Goal: Use online tool/utility: Utilize a website feature to perform a specific function

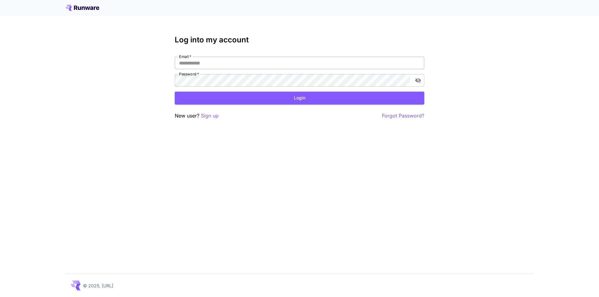
click at [205, 64] on input "Email   *" at bounding box center [300, 63] width 250 height 12
type input "**********"
click button "Login" at bounding box center [300, 98] width 250 height 13
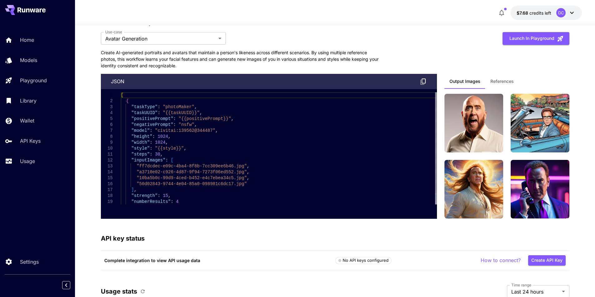
scroll to position [1592, 0]
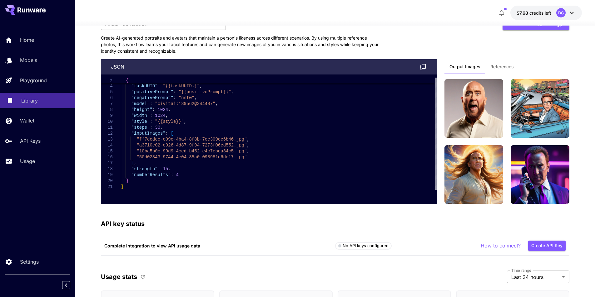
click at [25, 102] on p "Library" at bounding box center [29, 100] width 17 height 7
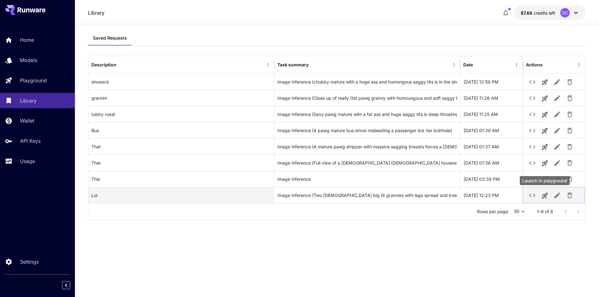
click at [544, 194] on icon "Launch in playground" at bounding box center [544, 195] width 7 height 7
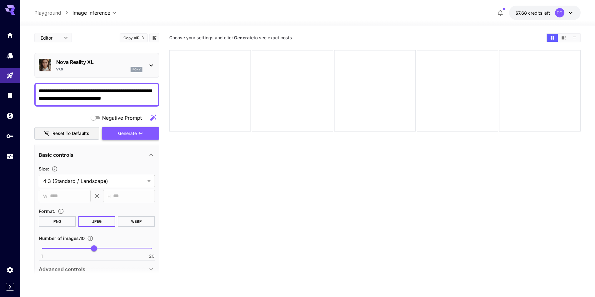
click at [128, 130] on span "Generate" at bounding box center [127, 134] width 19 height 8
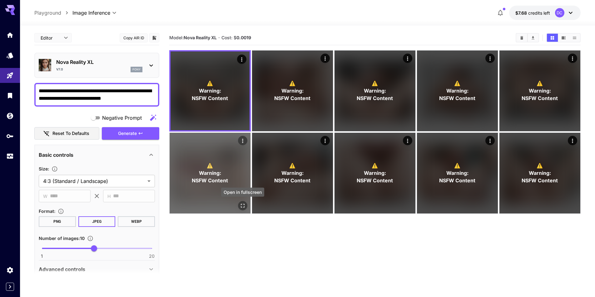
click at [243, 207] on icon "Open in fullscreen" at bounding box center [242, 206] width 6 height 6
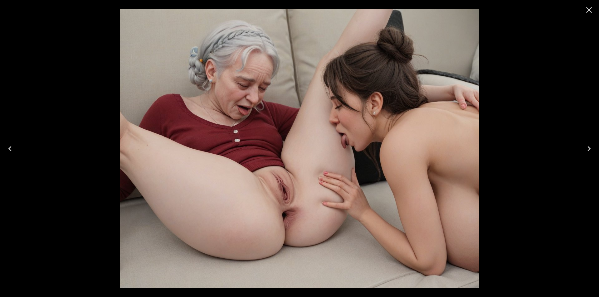
click at [590, 147] on icon "Next" at bounding box center [589, 149] width 10 height 10
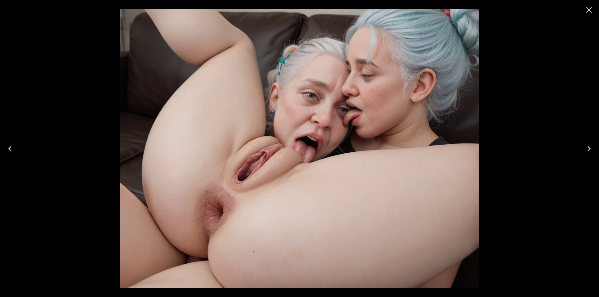
click at [590, 147] on icon "Next" at bounding box center [589, 149] width 10 height 10
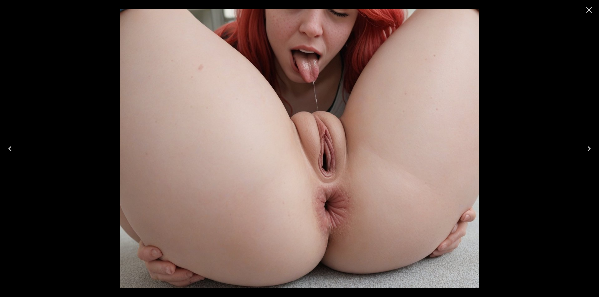
click at [590, 147] on icon "Next" at bounding box center [589, 149] width 10 height 10
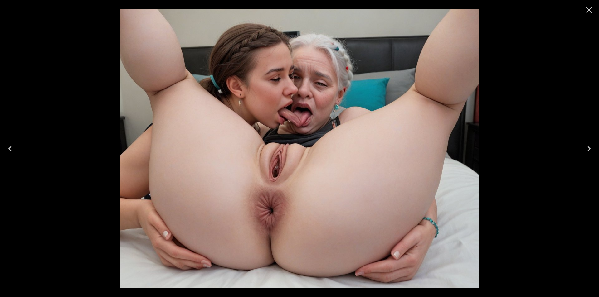
click at [590, 147] on icon "Next" at bounding box center [589, 149] width 10 height 10
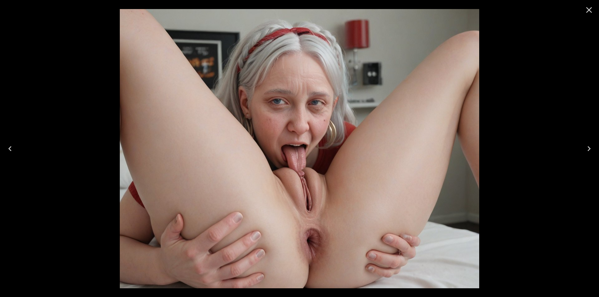
click at [590, 147] on icon "Next" at bounding box center [589, 149] width 10 height 10
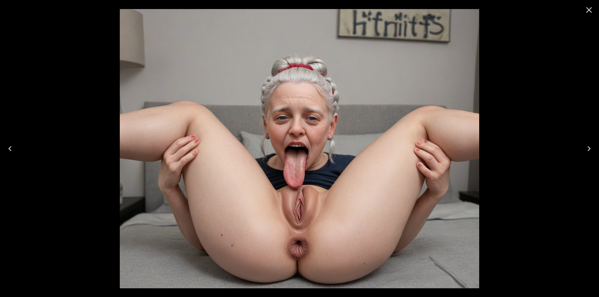
click at [590, 147] on icon "Next" at bounding box center [589, 149] width 10 height 10
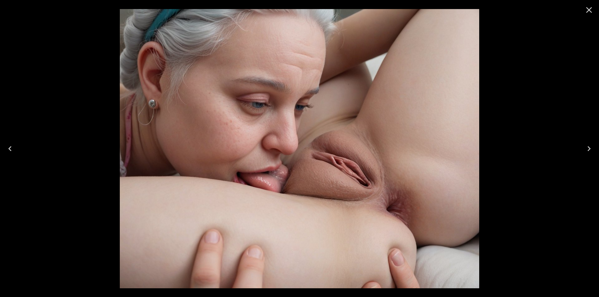
click at [590, 147] on icon "Next" at bounding box center [589, 149] width 10 height 10
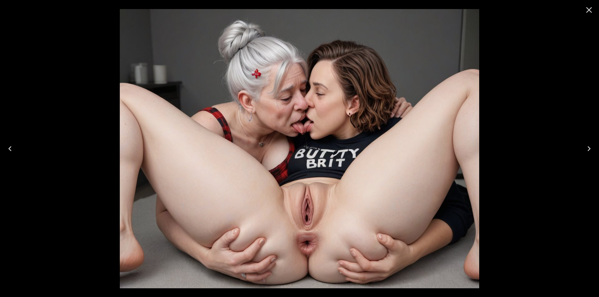
click at [590, 147] on icon "Next" at bounding box center [589, 149] width 10 height 10
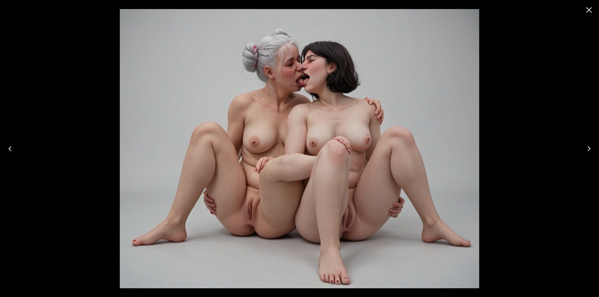
click at [590, 147] on icon "Next" at bounding box center [589, 149] width 10 height 10
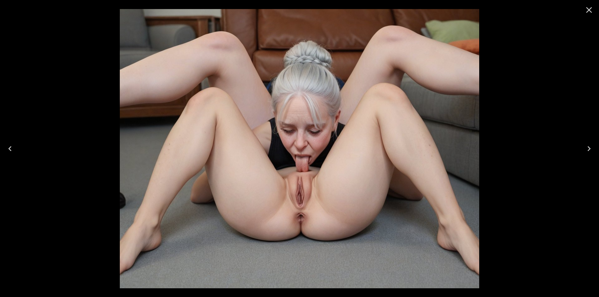
click at [590, 147] on icon "Next" at bounding box center [589, 149] width 10 height 10
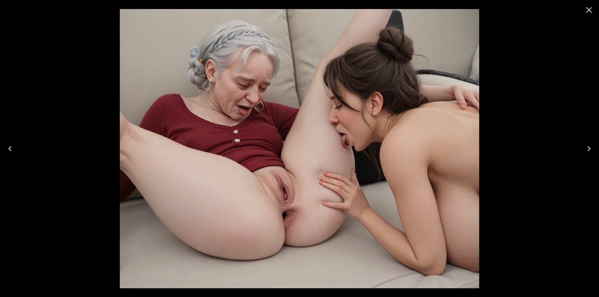
click at [590, 147] on icon "Next" at bounding box center [589, 149] width 10 height 10
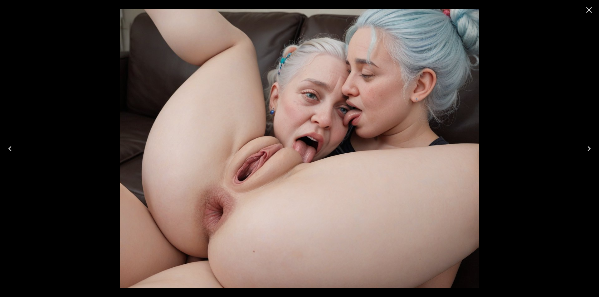
click at [590, 147] on icon "Next" at bounding box center [589, 149] width 10 height 10
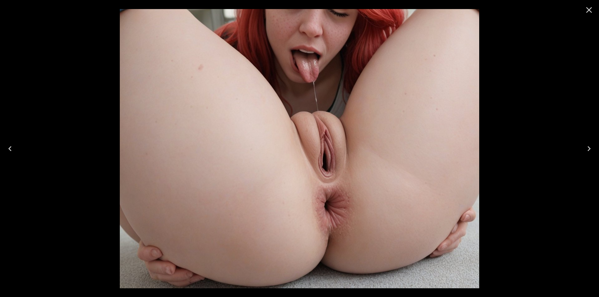
click at [590, 147] on icon "Next" at bounding box center [589, 149] width 10 height 10
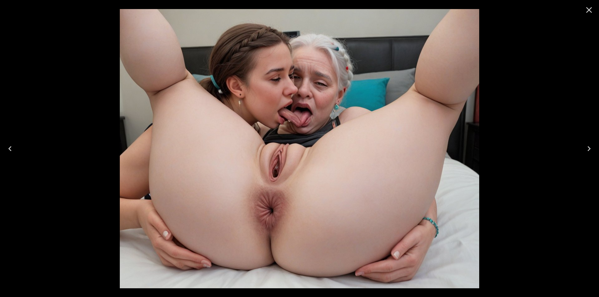
click at [590, 147] on icon "Next" at bounding box center [589, 149] width 10 height 10
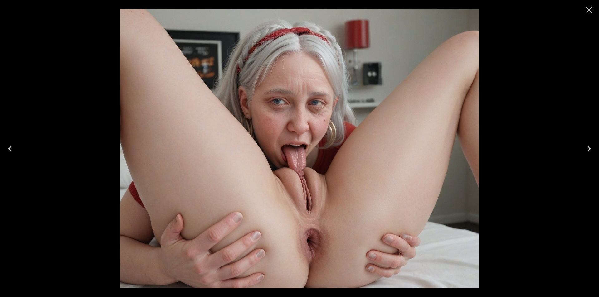
click at [590, 147] on icon "Next" at bounding box center [589, 149] width 10 height 10
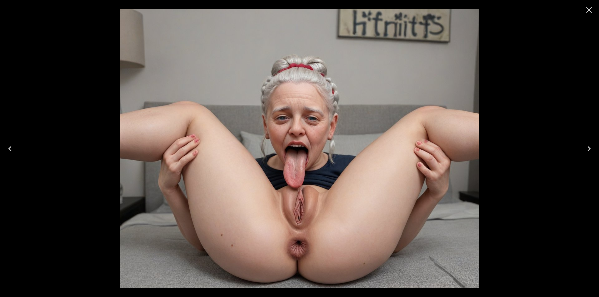
click at [590, 147] on icon "Next" at bounding box center [589, 149] width 10 height 10
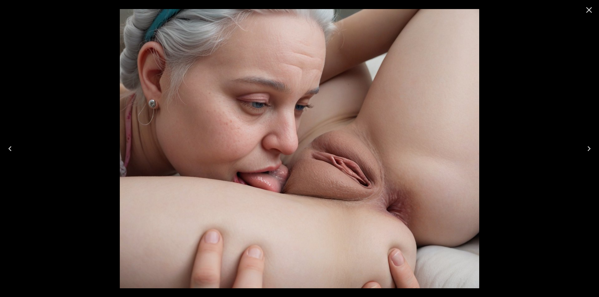
click at [590, 147] on icon "Next" at bounding box center [589, 149] width 10 height 10
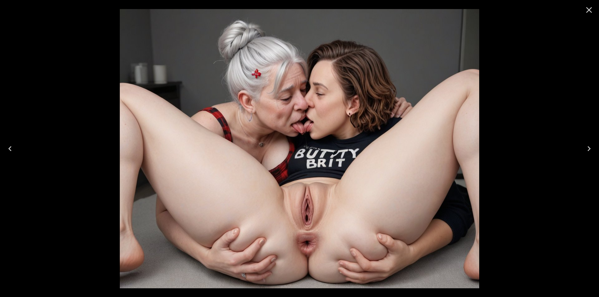
click at [590, 147] on icon "Next" at bounding box center [589, 149] width 10 height 10
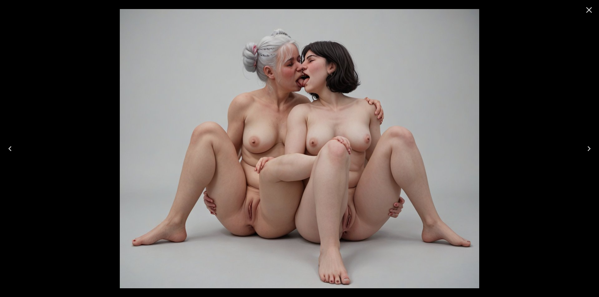
click at [590, 147] on icon "Next" at bounding box center [589, 149] width 10 height 10
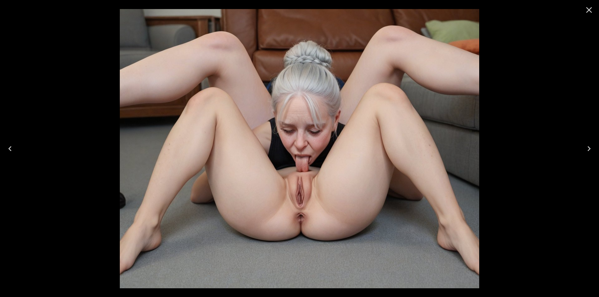
click at [590, 11] on icon "Close" at bounding box center [589, 10] width 10 height 10
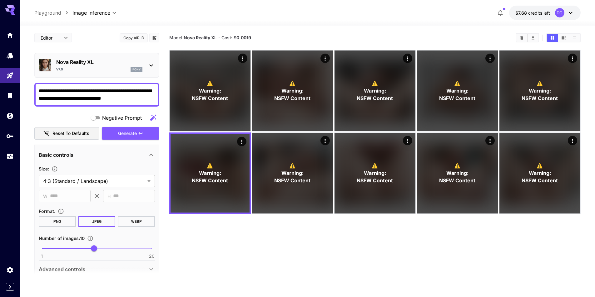
click at [98, 90] on textarea "**********" at bounding box center [97, 94] width 116 height 15
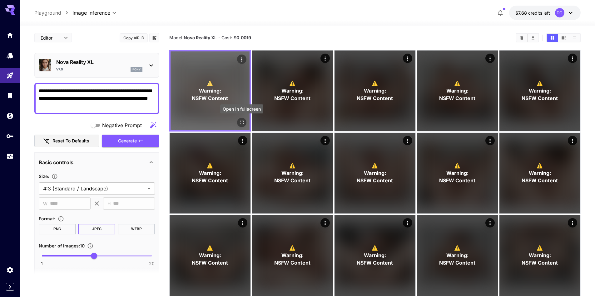
click at [241, 123] on icon "Open in fullscreen" at bounding box center [241, 123] width 6 height 6
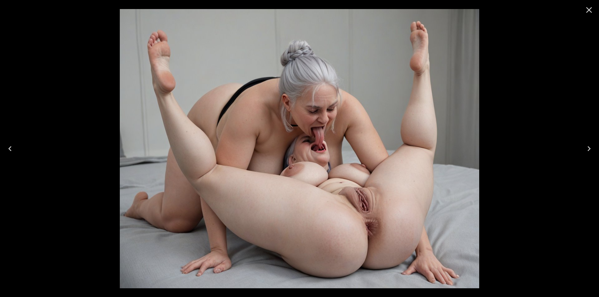
click at [588, 148] on icon "Next" at bounding box center [589, 149] width 10 height 10
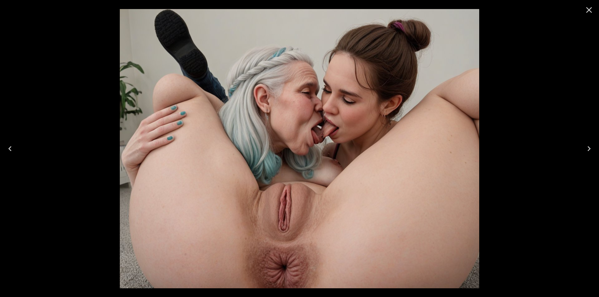
click at [588, 148] on icon "Next" at bounding box center [589, 149] width 10 height 10
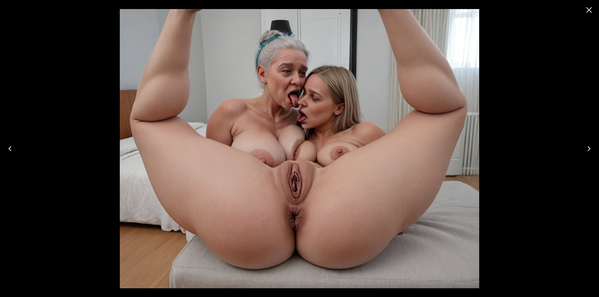
click at [588, 148] on icon "Next" at bounding box center [589, 149] width 10 height 10
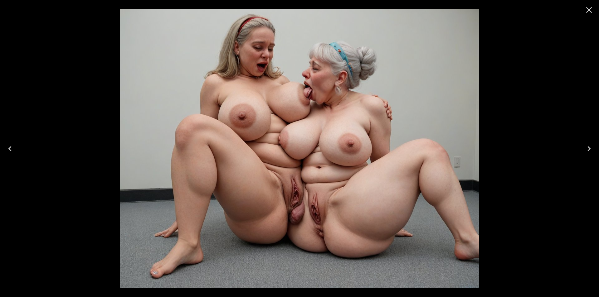
click at [588, 148] on icon "Next" at bounding box center [589, 149] width 10 height 10
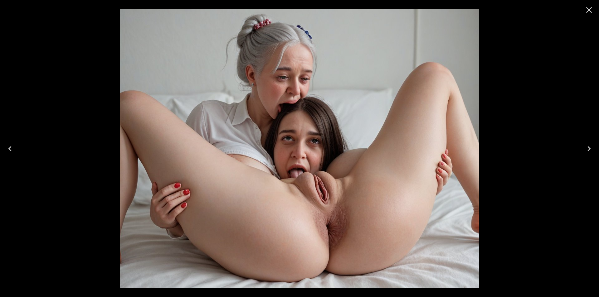
click at [588, 148] on icon "Next" at bounding box center [589, 149] width 10 height 10
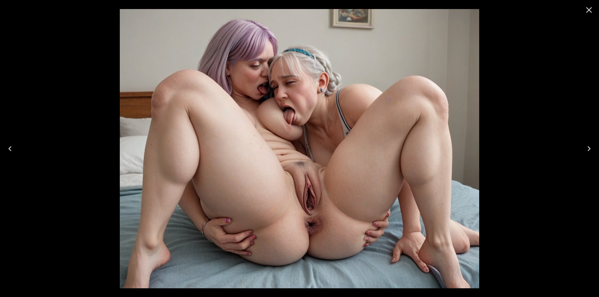
click at [588, 148] on icon "Next" at bounding box center [589, 149] width 10 height 10
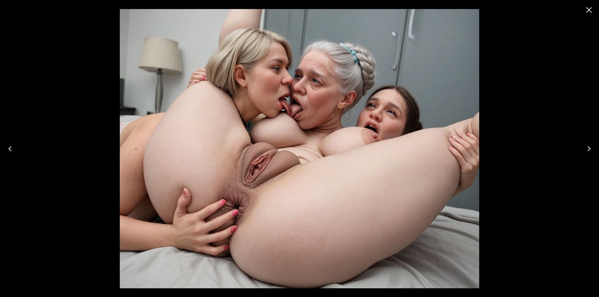
click at [588, 148] on icon "Next" at bounding box center [589, 149] width 10 height 10
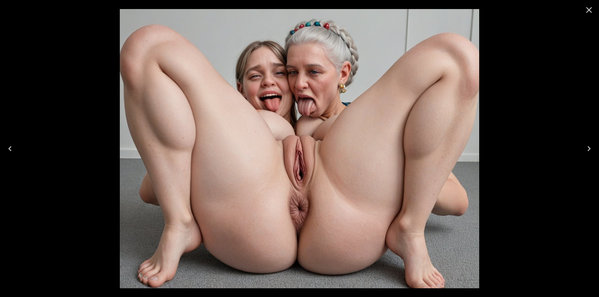
click at [588, 148] on icon "Next" at bounding box center [589, 149] width 10 height 10
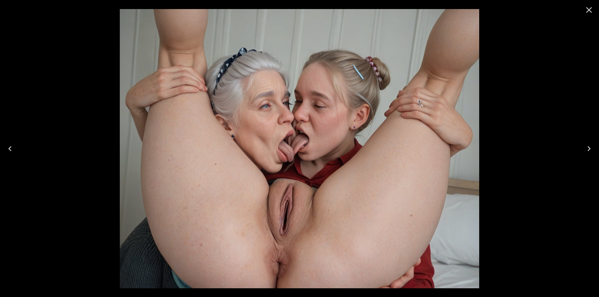
click at [588, 148] on icon "Next" at bounding box center [589, 149] width 10 height 10
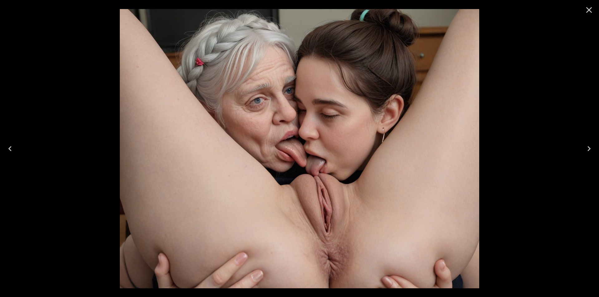
click at [588, 148] on icon "Next" at bounding box center [589, 149] width 10 height 10
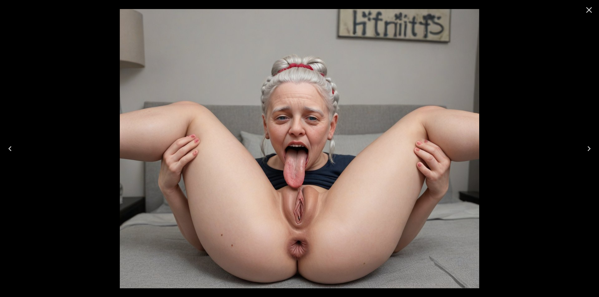
click at [588, 148] on icon "Next" at bounding box center [589, 149] width 10 height 10
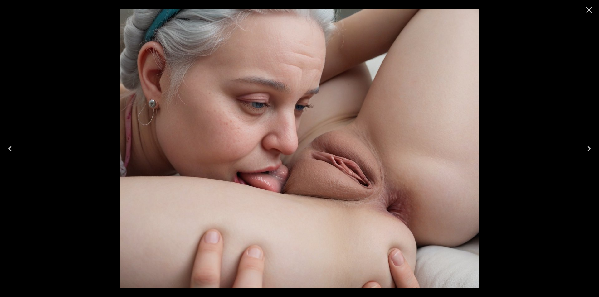
click at [587, 11] on icon "Close" at bounding box center [589, 10] width 10 height 10
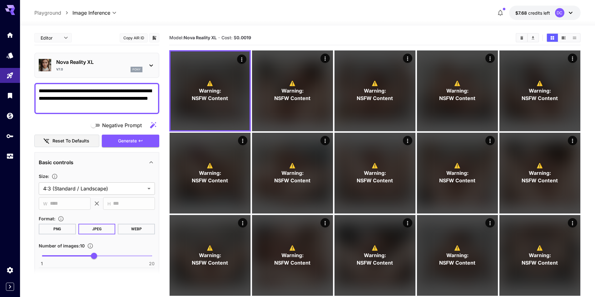
click at [60, 106] on textarea "**********" at bounding box center [97, 98] width 116 height 22
click at [58, 105] on textarea "**********" at bounding box center [97, 98] width 116 height 22
drag, startPoint x: 59, startPoint y: 106, endPoint x: 36, endPoint y: 106, distance: 22.5
click at [37, 106] on div "**********" at bounding box center [96, 98] width 125 height 31
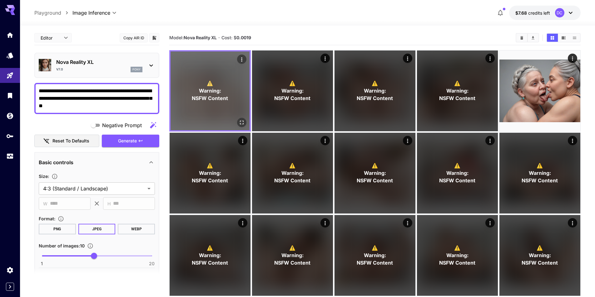
click at [235, 120] on div "⚠️ Warning: NSFW Content" at bounding box center [209, 91] width 79 height 79
click at [239, 120] on icon "Open in fullscreen" at bounding box center [241, 123] width 6 height 6
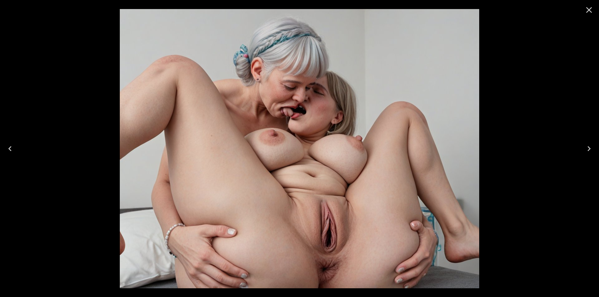
click at [589, 150] on icon "Next" at bounding box center [589, 149] width 10 height 10
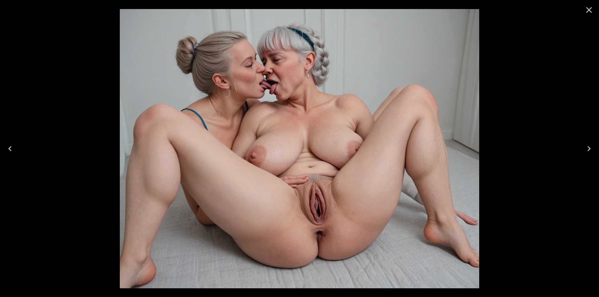
click at [589, 150] on icon "Next" at bounding box center [589, 149] width 10 height 10
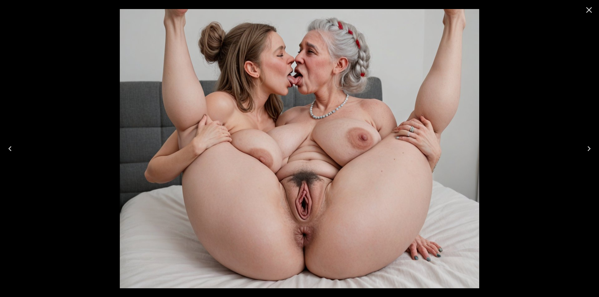
click at [589, 150] on icon "Next" at bounding box center [589, 149] width 10 height 10
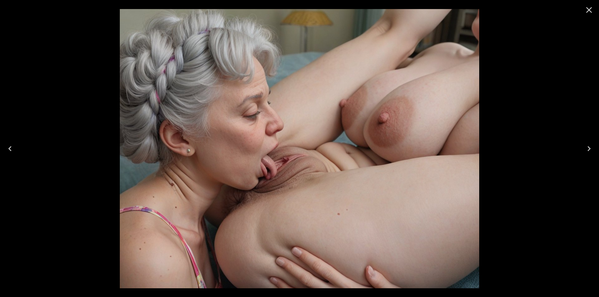
click at [589, 151] on icon "Next" at bounding box center [589, 149] width 10 height 10
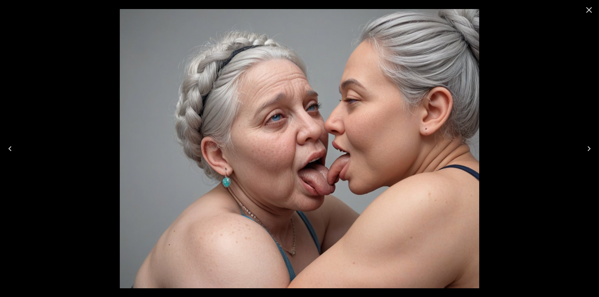
click at [589, 151] on icon "Next" at bounding box center [589, 149] width 10 height 10
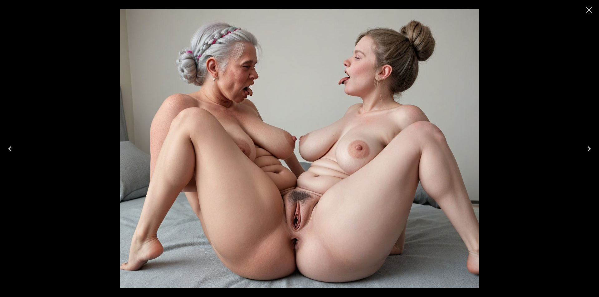
click at [589, 151] on icon "Next" at bounding box center [589, 149] width 10 height 10
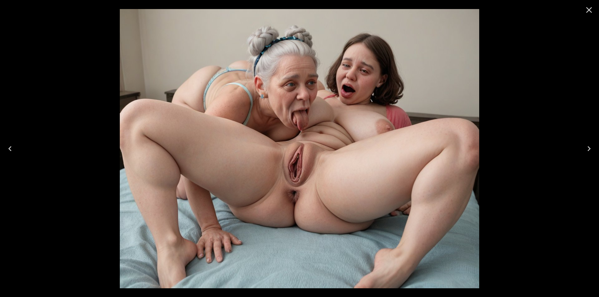
click at [589, 151] on icon "Next" at bounding box center [589, 149] width 10 height 10
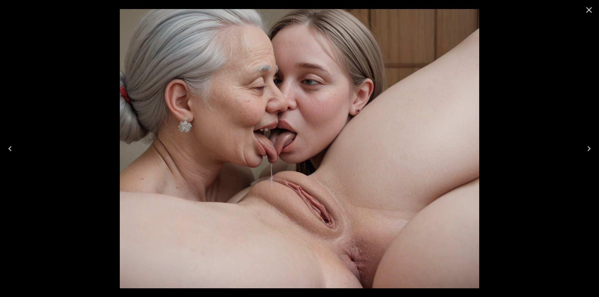
click at [589, 151] on icon "Next" at bounding box center [589, 149] width 10 height 10
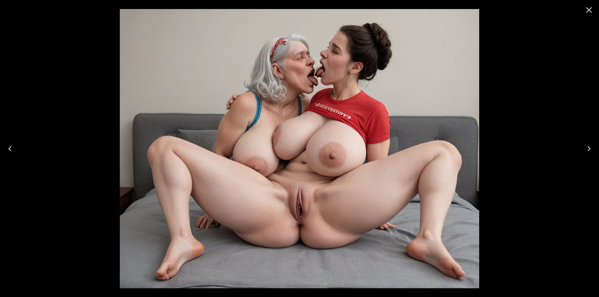
click at [589, 151] on icon "Next" at bounding box center [589, 149] width 10 height 10
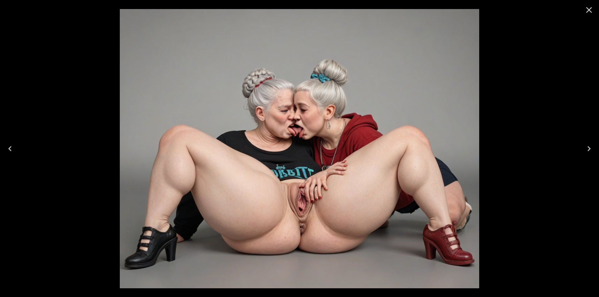
click at [589, 153] on icon "Next" at bounding box center [589, 149] width 10 height 10
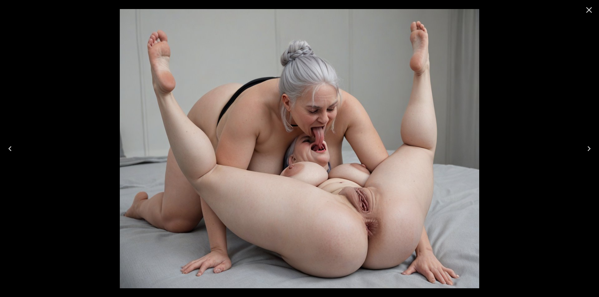
click at [589, 149] on icon "Next" at bounding box center [589, 149] width 10 height 10
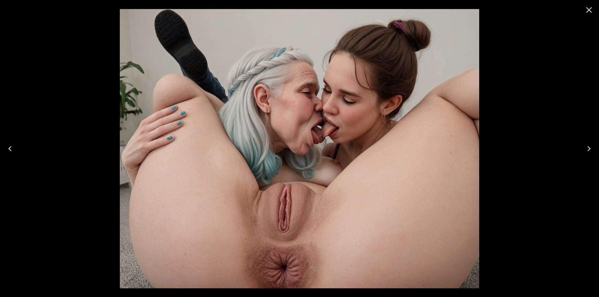
click at [589, 149] on icon "Next" at bounding box center [589, 149] width 10 height 10
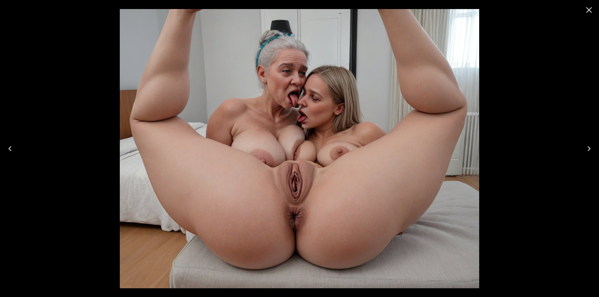
click at [591, 8] on icon "Close" at bounding box center [589, 10] width 10 height 10
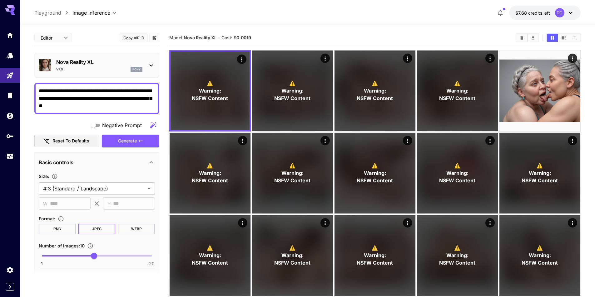
click at [93, 106] on textarea "**********" at bounding box center [97, 98] width 116 height 22
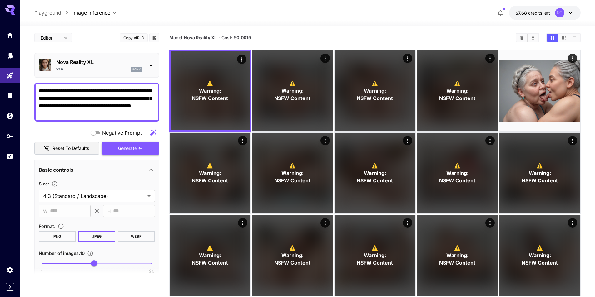
type textarea "**********"
click at [128, 144] on button "Generate" at bounding box center [130, 148] width 57 height 13
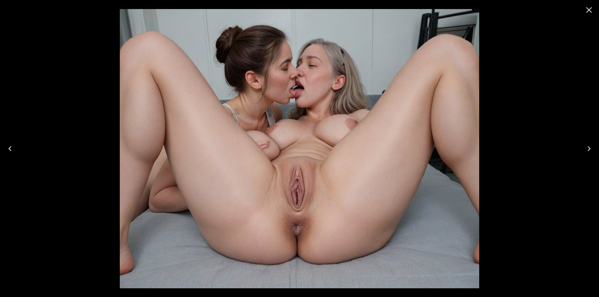
click at [587, 149] on icon "Next" at bounding box center [589, 149] width 10 height 10
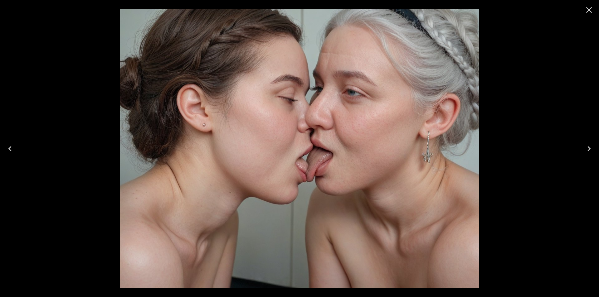
click at [587, 149] on icon "Next" at bounding box center [589, 149] width 10 height 10
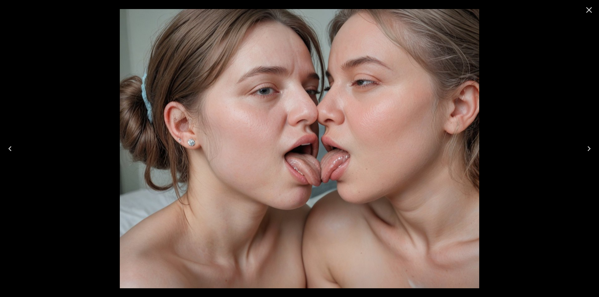
click at [587, 149] on icon "Next" at bounding box center [589, 149] width 10 height 10
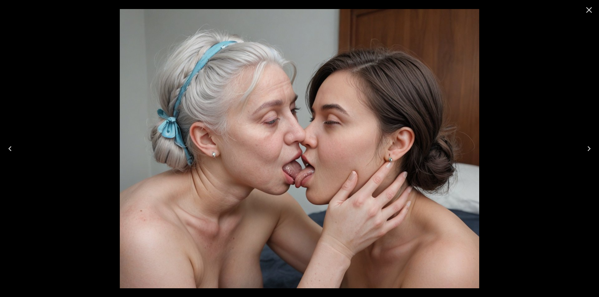
click at [587, 149] on icon "Next" at bounding box center [589, 149] width 10 height 10
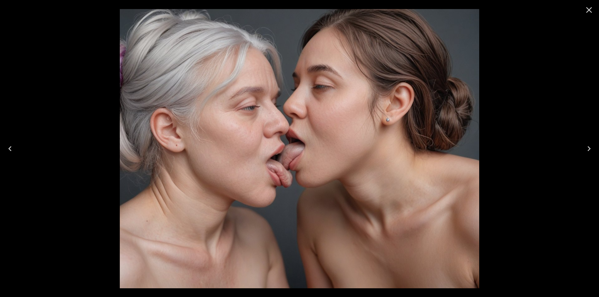
click at [587, 149] on icon "Next" at bounding box center [589, 149] width 10 height 10
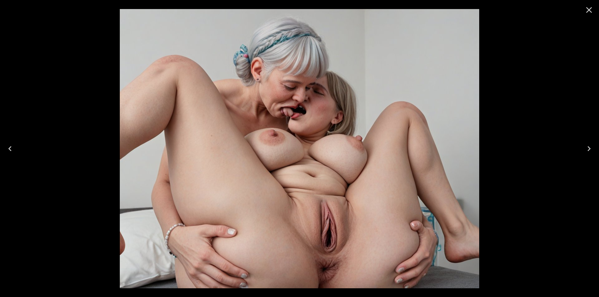
click at [587, 149] on icon "Next" at bounding box center [589, 149] width 10 height 10
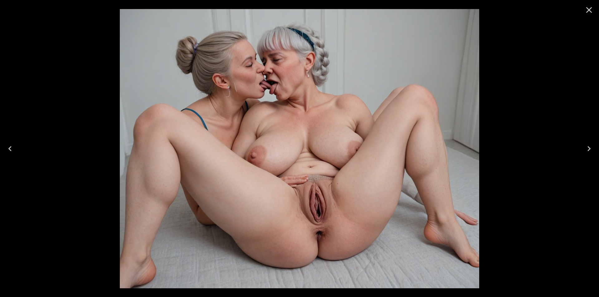
click at [588, 8] on icon "Close" at bounding box center [590, 10] width 6 height 6
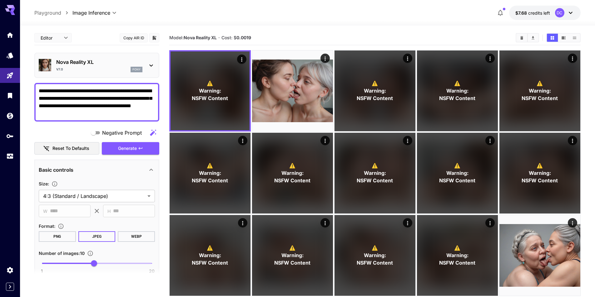
drag, startPoint x: 144, startPoint y: 106, endPoint x: 71, endPoint y: 108, distance: 72.7
click at [71, 108] on textarea "**********" at bounding box center [97, 102] width 116 height 30
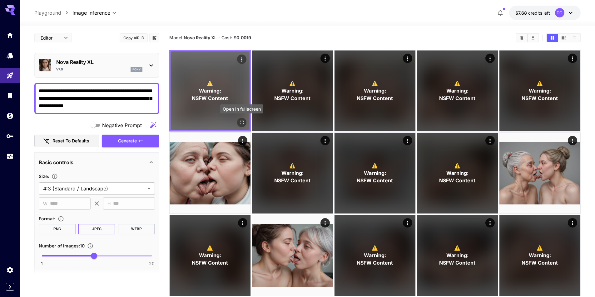
click at [241, 120] on icon "Open in fullscreen" at bounding box center [241, 123] width 6 height 6
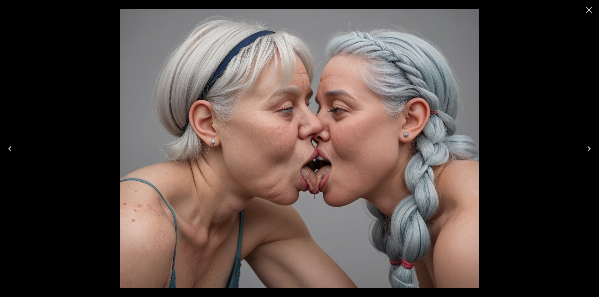
click at [589, 147] on icon "Next" at bounding box center [589, 148] width 3 height 5
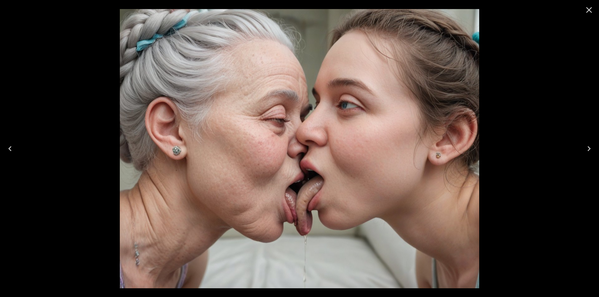
click at [589, 147] on icon "Next" at bounding box center [589, 148] width 3 height 5
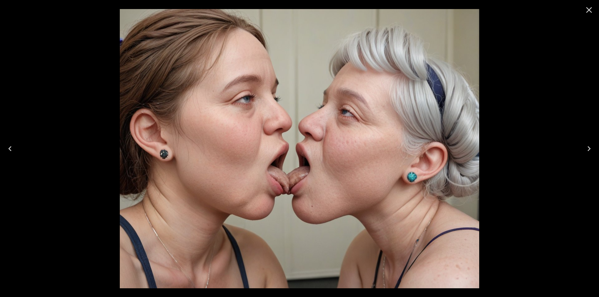
click at [589, 147] on icon "Next" at bounding box center [589, 148] width 3 height 5
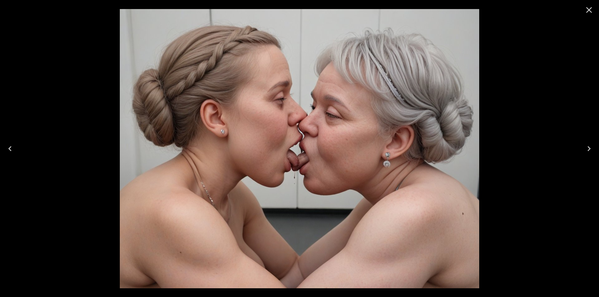
click at [589, 147] on icon "Next" at bounding box center [589, 148] width 3 height 5
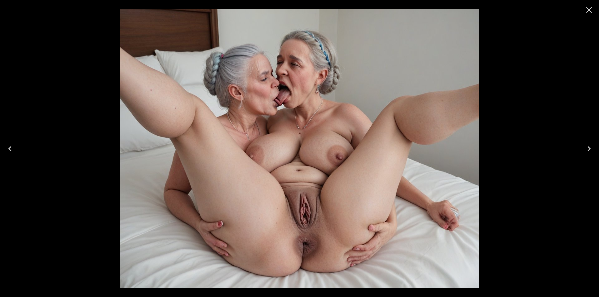
click at [589, 147] on icon "Next" at bounding box center [589, 148] width 3 height 5
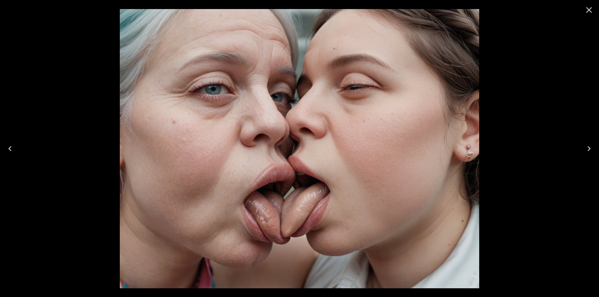
click at [589, 147] on icon "Next" at bounding box center [589, 148] width 3 height 5
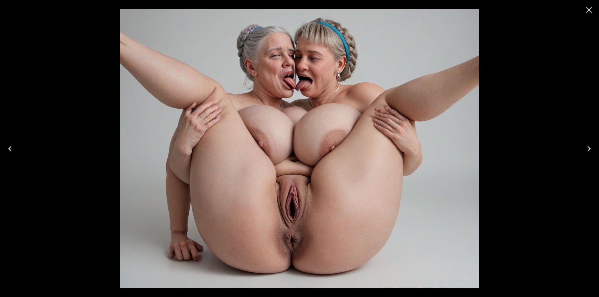
click at [589, 147] on icon "Next" at bounding box center [589, 148] width 3 height 5
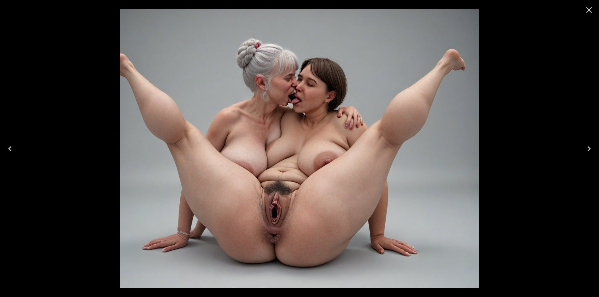
click at [589, 147] on icon "Next" at bounding box center [589, 148] width 3 height 5
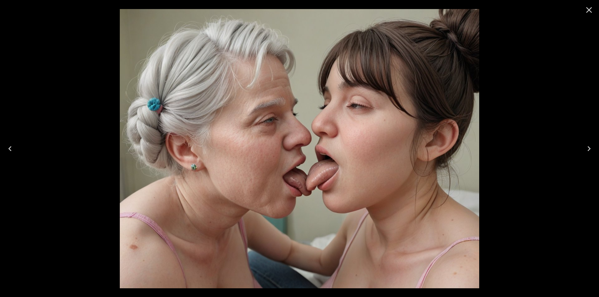
click at [589, 147] on icon "Next" at bounding box center [589, 148] width 3 height 5
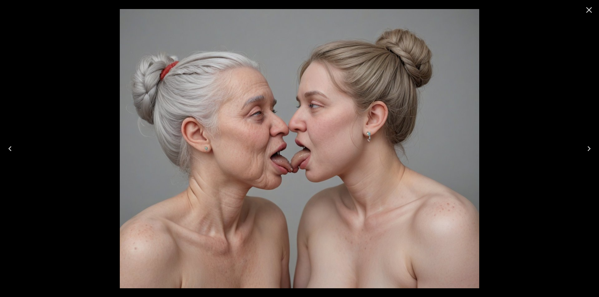
click at [589, 147] on icon "Next" at bounding box center [589, 148] width 3 height 5
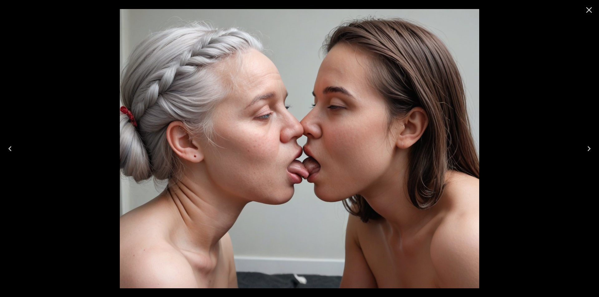
click at [589, 148] on icon "Next" at bounding box center [589, 148] width 3 height 5
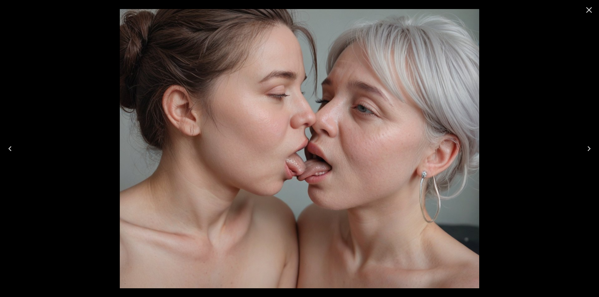
click at [589, 148] on icon "Next" at bounding box center [589, 148] width 3 height 5
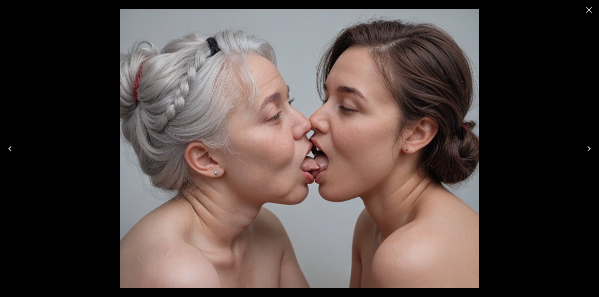
click at [589, 148] on icon "Next" at bounding box center [589, 148] width 3 height 5
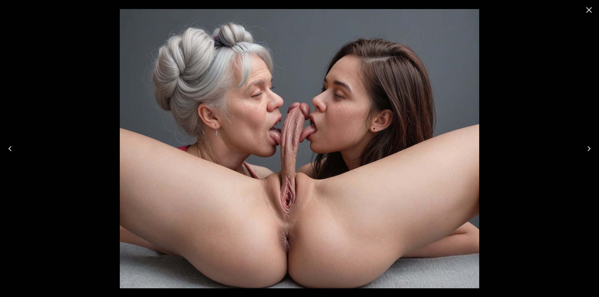
click at [591, 6] on icon "Close" at bounding box center [589, 10] width 10 height 10
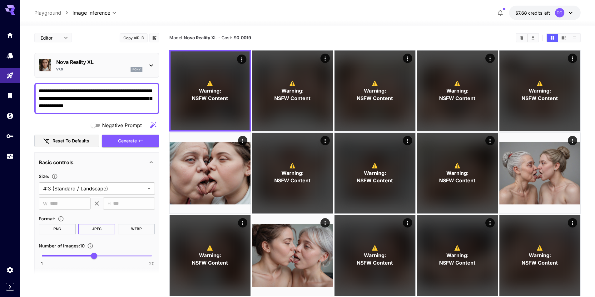
click at [89, 100] on textarea "**********" at bounding box center [97, 98] width 116 height 22
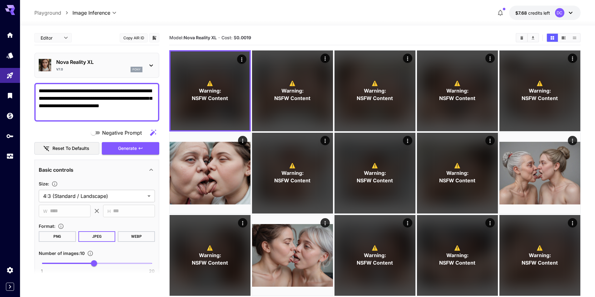
click at [68, 91] on textarea "**********" at bounding box center [97, 102] width 116 height 30
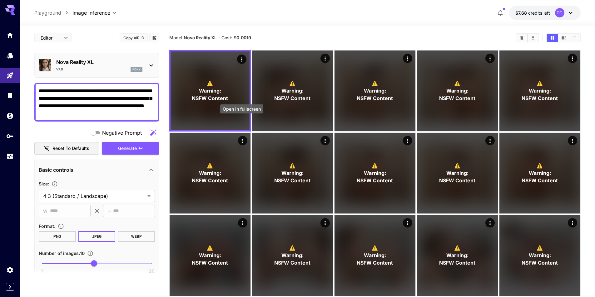
click at [0, 0] on icon "Open in fullscreen" at bounding box center [0, 0] width 0 height 0
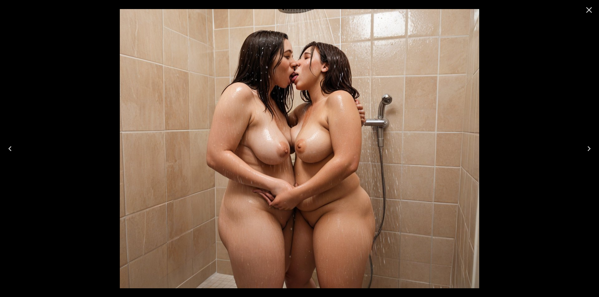
click at [585, 148] on icon "Next" at bounding box center [589, 149] width 10 height 10
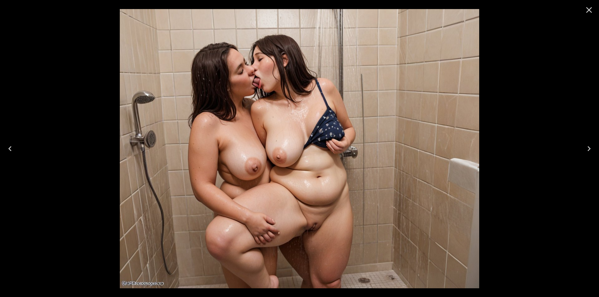
click at [585, 148] on icon "Next" at bounding box center [589, 149] width 10 height 10
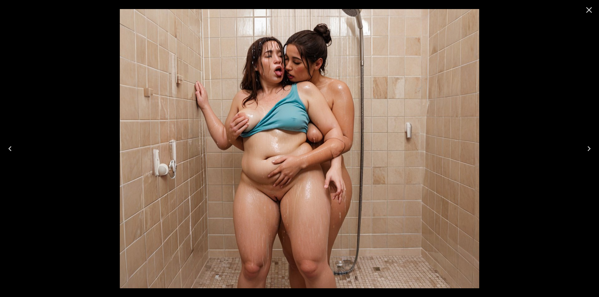
click at [585, 148] on icon "Next" at bounding box center [589, 149] width 10 height 10
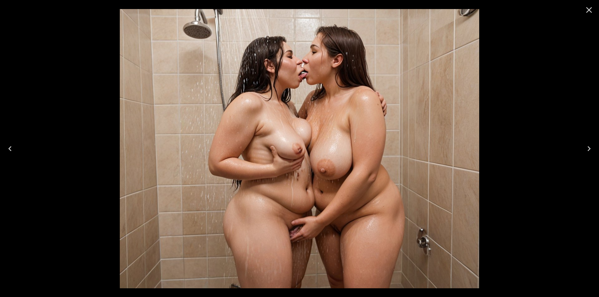
click at [585, 148] on icon "Next" at bounding box center [589, 149] width 10 height 10
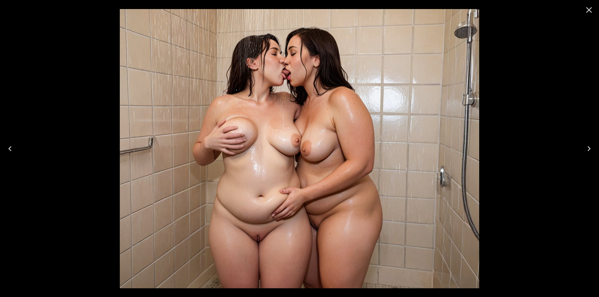
click at [585, 148] on icon "Next" at bounding box center [589, 149] width 10 height 10
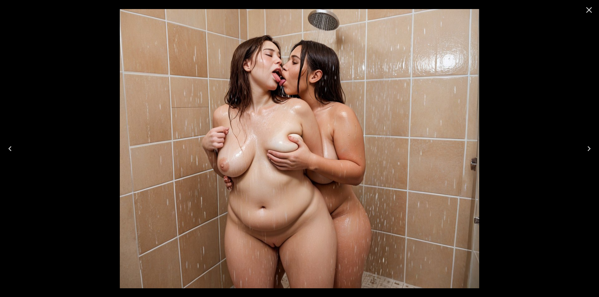
click at [585, 148] on icon "Next" at bounding box center [589, 149] width 10 height 10
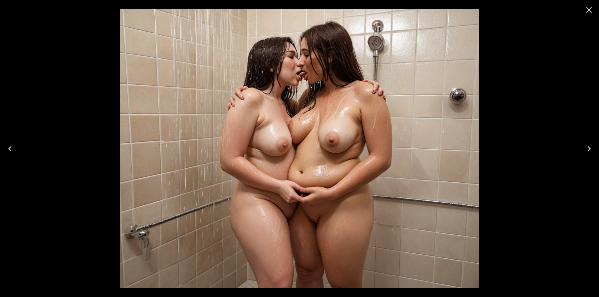
click at [585, 148] on icon "Next" at bounding box center [589, 149] width 10 height 10
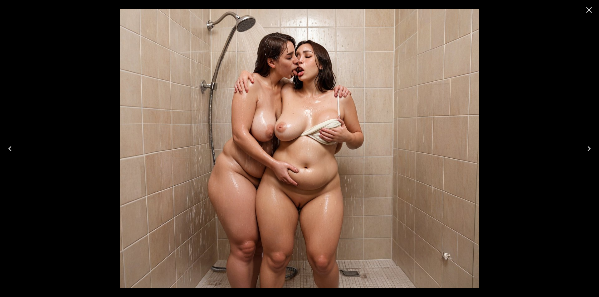
click at [585, 148] on icon "Next" at bounding box center [589, 149] width 10 height 10
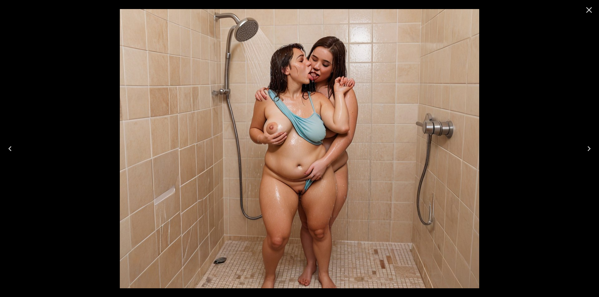
click at [585, 148] on icon "Next" at bounding box center [589, 149] width 10 height 10
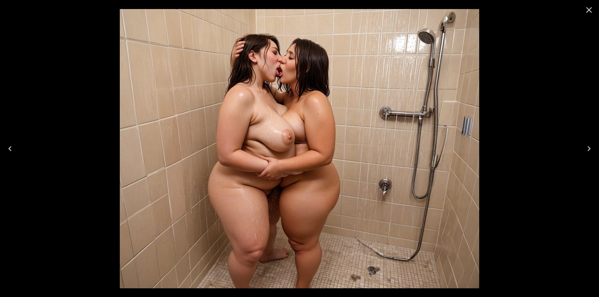
click at [585, 148] on icon "Next" at bounding box center [589, 149] width 10 height 10
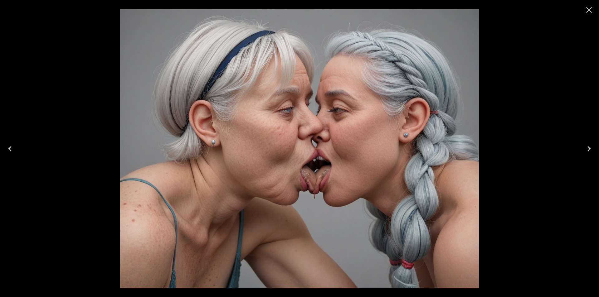
click at [592, 12] on icon "Close" at bounding box center [590, 10] width 6 height 6
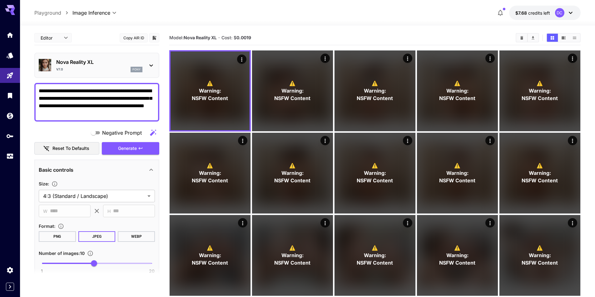
click at [52, 91] on textarea "**********" at bounding box center [97, 102] width 116 height 30
click at [48, 91] on textarea "**********" at bounding box center [97, 102] width 116 height 30
click at [51, 92] on textarea "**********" at bounding box center [97, 102] width 116 height 30
click at [100, 93] on textarea "**********" at bounding box center [97, 102] width 116 height 30
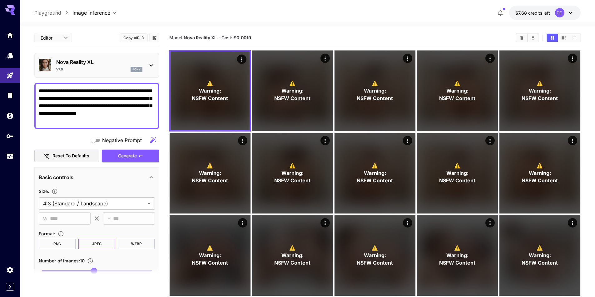
click at [89, 98] on textarea "**********" at bounding box center [97, 105] width 116 height 37
click at [128, 159] on span "Generate" at bounding box center [127, 156] width 19 height 8
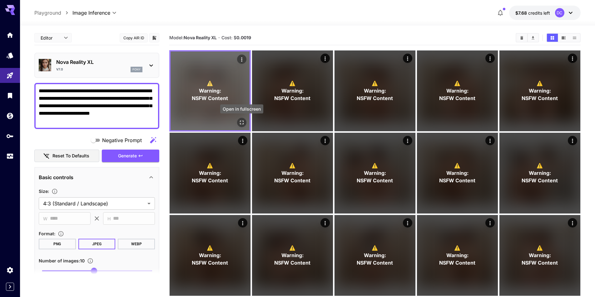
click at [240, 122] on icon "Open in fullscreen" at bounding box center [241, 123] width 6 height 6
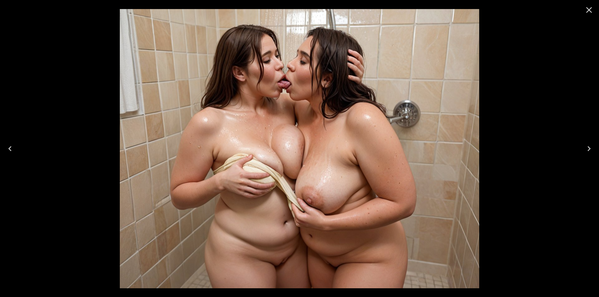
click at [591, 147] on icon "Next" at bounding box center [589, 149] width 10 height 10
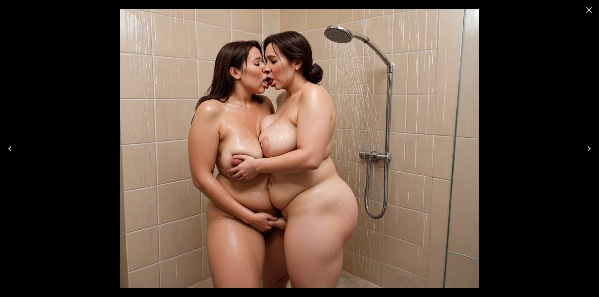
click at [591, 147] on icon "Next" at bounding box center [589, 149] width 10 height 10
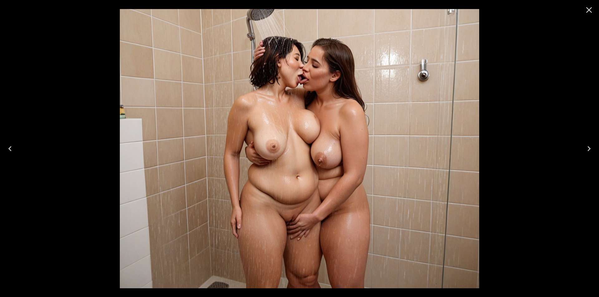
click at [591, 147] on icon "Next" at bounding box center [589, 149] width 10 height 10
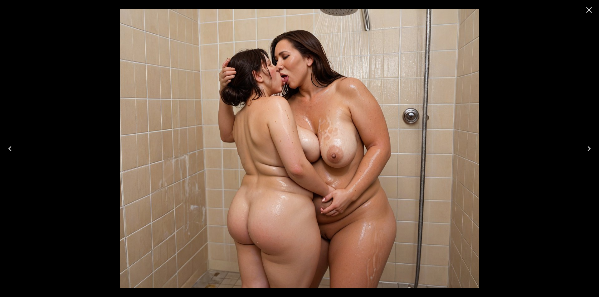
click at [591, 147] on icon "Next" at bounding box center [589, 149] width 10 height 10
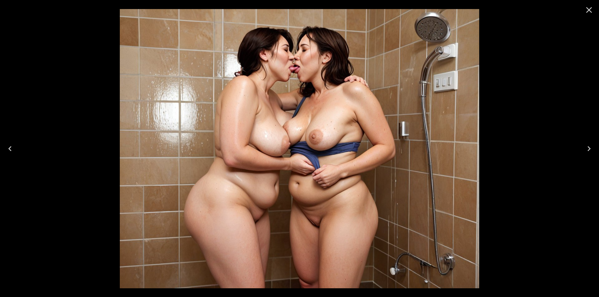
click at [591, 147] on icon "Next" at bounding box center [589, 149] width 10 height 10
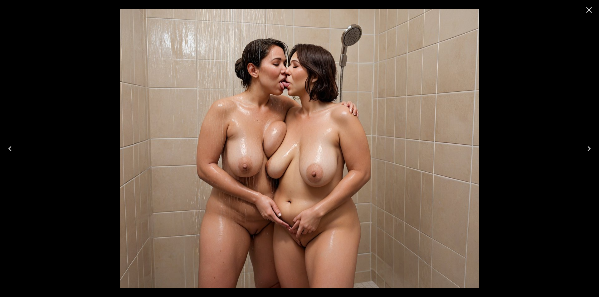
click at [591, 147] on icon "Next" at bounding box center [589, 149] width 10 height 10
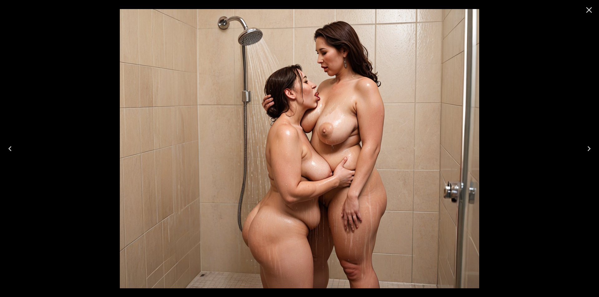
click at [591, 147] on icon "Next" at bounding box center [589, 149] width 10 height 10
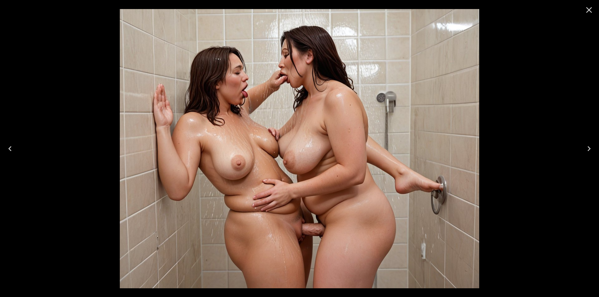
click at [590, 147] on icon "Next" at bounding box center [589, 149] width 10 height 10
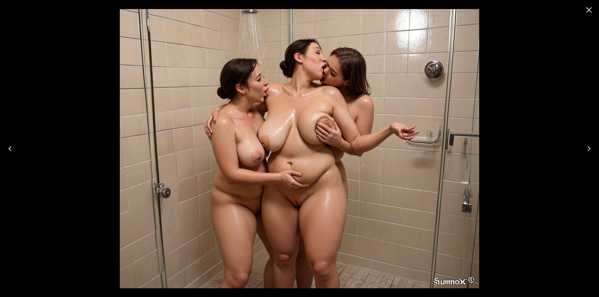
click at [589, 148] on icon "Next" at bounding box center [589, 149] width 10 height 10
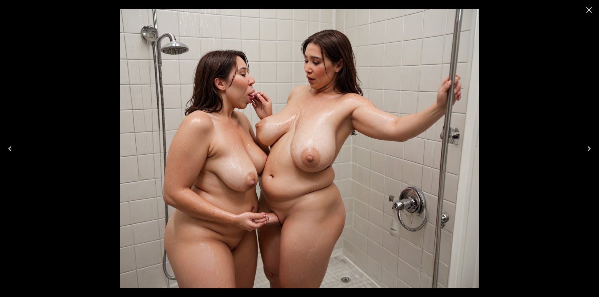
click at [586, 150] on icon "Next" at bounding box center [589, 149] width 10 height 10
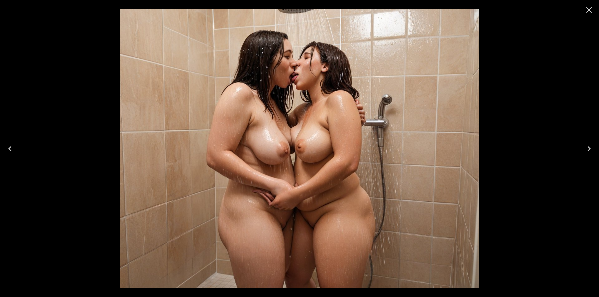
click at [586, 150] on icon "Next" at bounding box center [589, 149] width 10 height 10
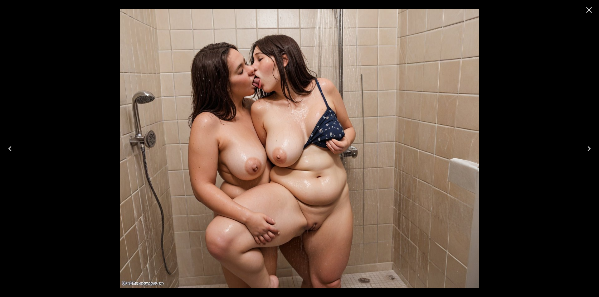
click at [586, 150] on icon "Next" at bounding box center [589, 149] width 10 height 10
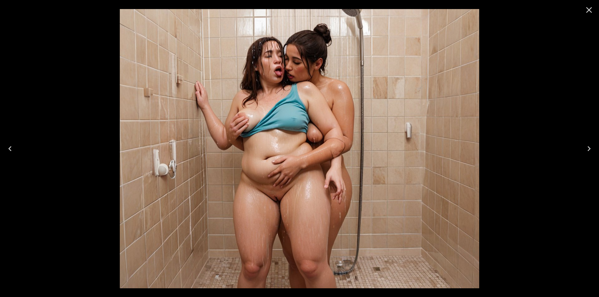
click at [592, 146] on icon "Next" at bounding box center [589, 149] width 10 height 10
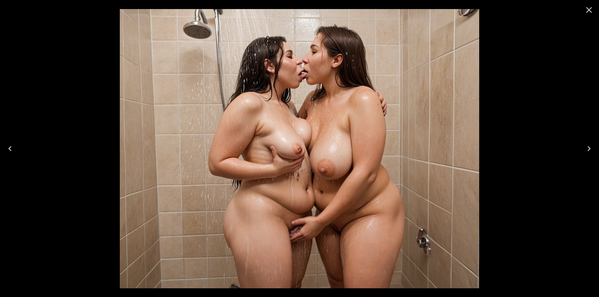
click at [588, 151] on icon "Next" at bounding box center [589, 149] width 10 height 10
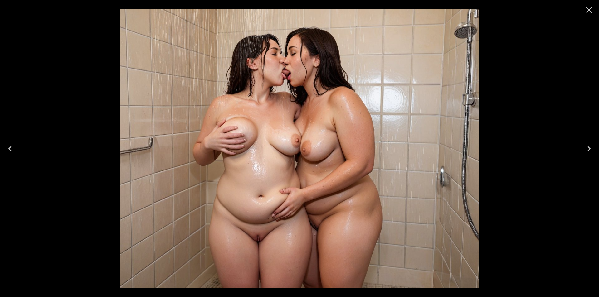
click at [587, 9] on icon "Close" at bounding box center [589, 10] width 10 height 10
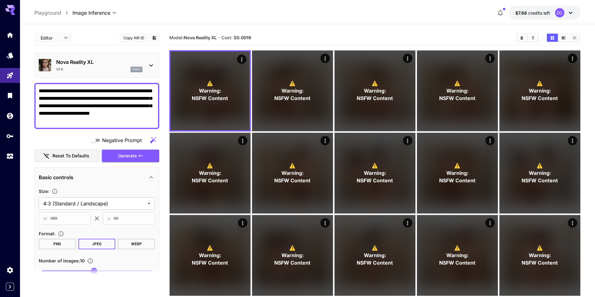
click at [96, 113] on textarea "**********" at bounding box center [97, 105] width 116 height 37
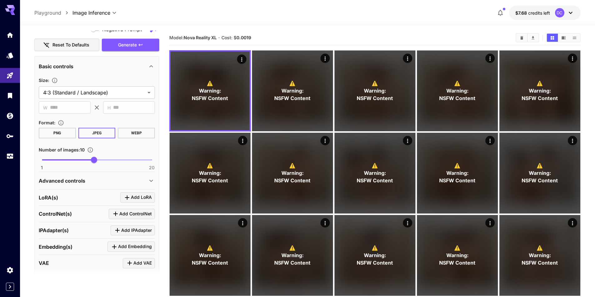
scroll to position [150, 0]
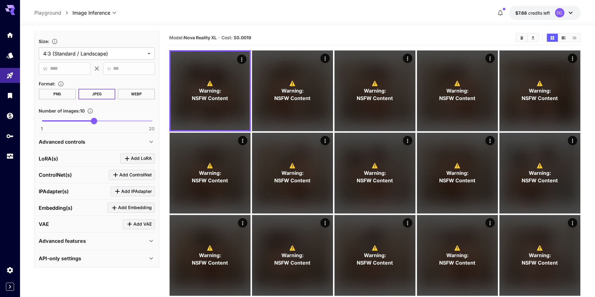
type textarea "**********"
click at [145, 137] on div "Advanced controls" at bounding box center [97, 142] width 116 height 15
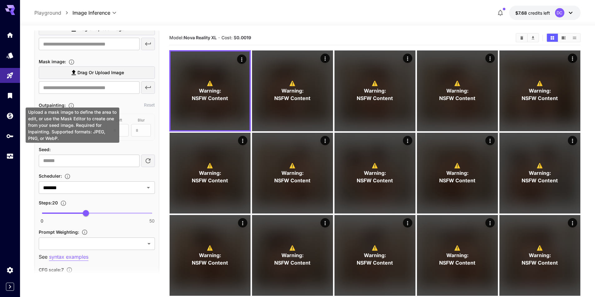
scroll to position [337, 0]
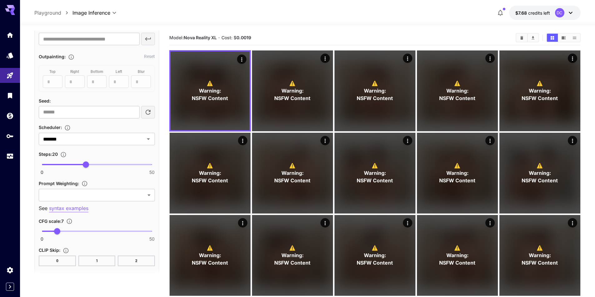
click at [72, 230] on span "0 50 7" at bounding box center [97, 231] width 110 height 9
type input "****"
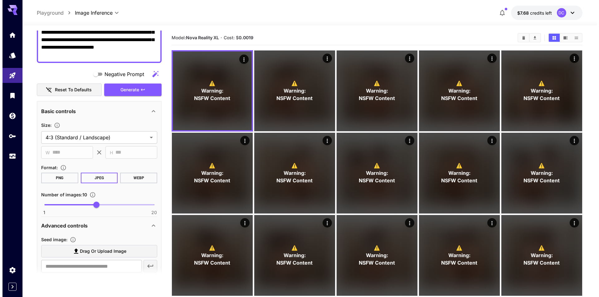
scroll to position [23, 0]
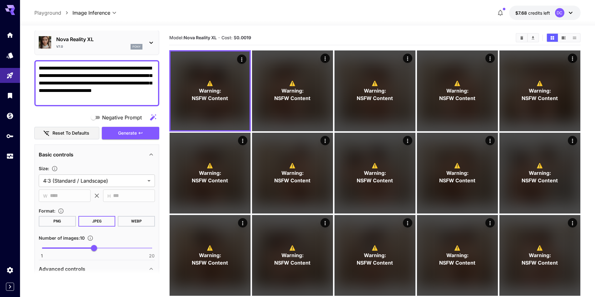
click at [129, 148] on div "Basic controls" at bounding box center [97, 154] width 116 height 15
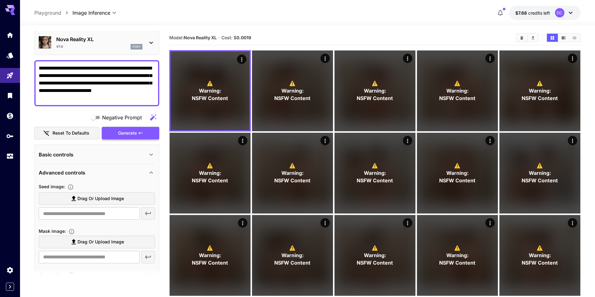
click at [125, 133] on span "Generate" at bounding box center [127, 134] width 19 height 8
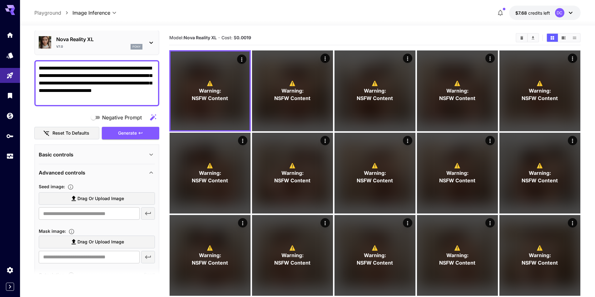
click at [109, 39] on p "Nova Reality XL" at bounding box center [99, 39] width 86 height 7
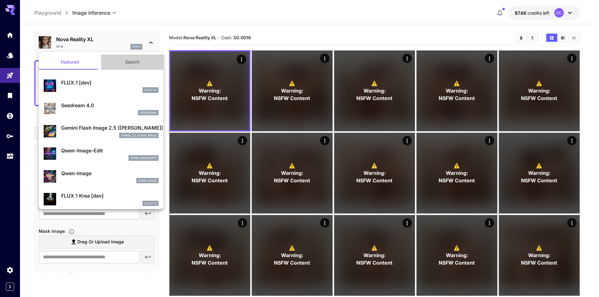
click at [130, 62] on button "Search" at bounding box center [132, 62] width 62 height 15
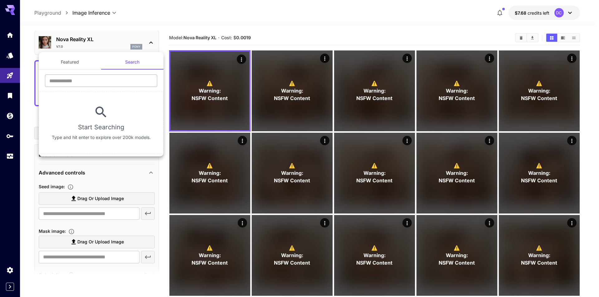
click at [81, 84] on input "text" at bounding box center [101, 81] width 112 height 12
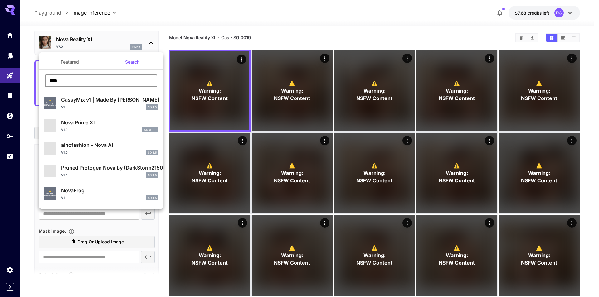
type input "****"
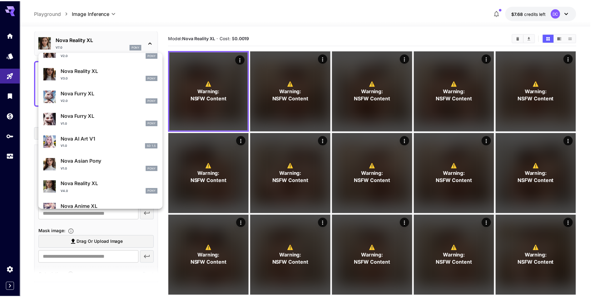
scroll to position [568, 0]
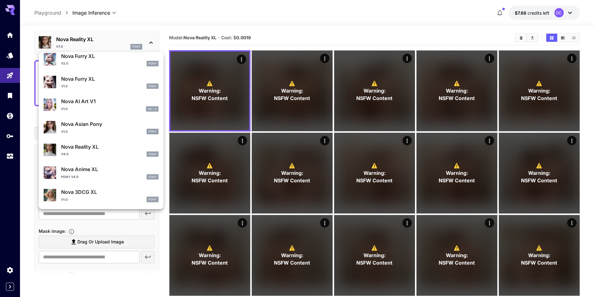
click at [246, 123] on div at bounding box center [299, 148] width 599 height 297
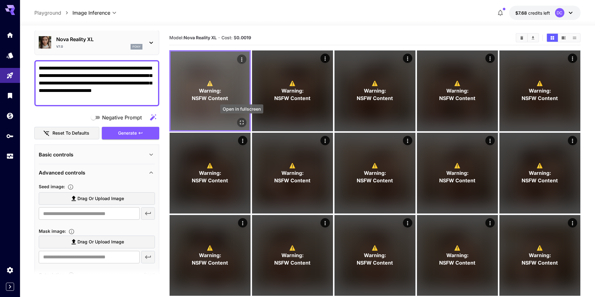
click at [242, 124] on icon "Open in fullscreen" at bounding box center [241, 123] width 6 height 6
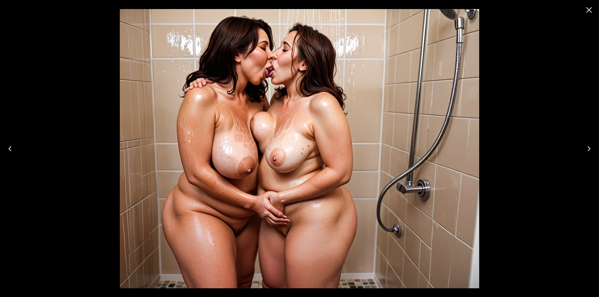
click at [587, 148] on icon "Next" at bounding box center [589, 149] width 10 height 10
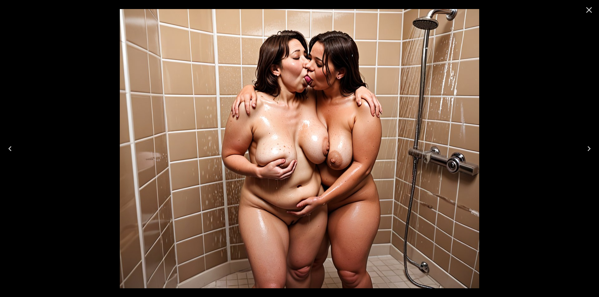
click at [587, 148] on icon "Next" at bounding box center [589, 149] width 10 height 10
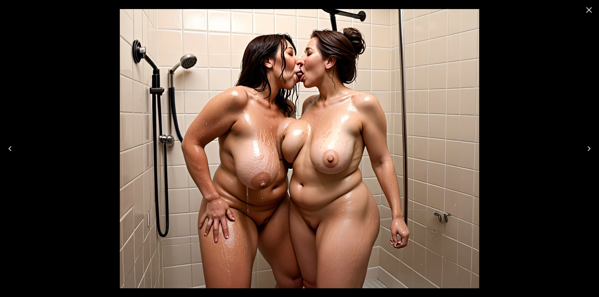
click at [587, 148] on icon "Next" at bounding box center [589, 149] width 10 height 10
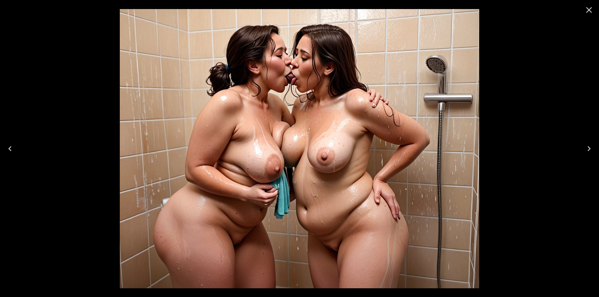
click at [587, 148] on icon "Next" at bounding box center [589, 149] width 10 height 10
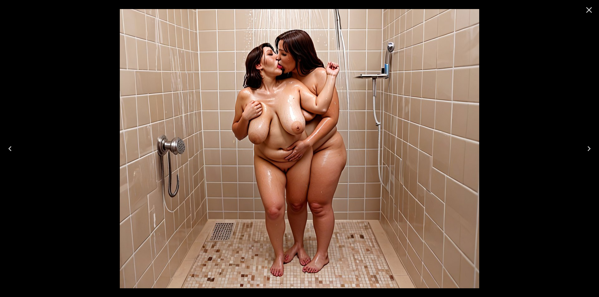
click at [587, 148] on icon "Next" at bounding box center [589, 149] width 10 height 10
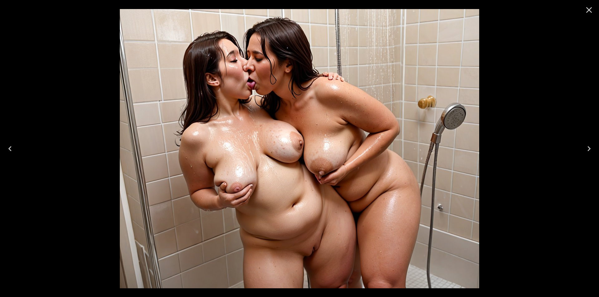
click at [587, 148] on icon "Next" at bounding box center [589, 149] width 10 height 10
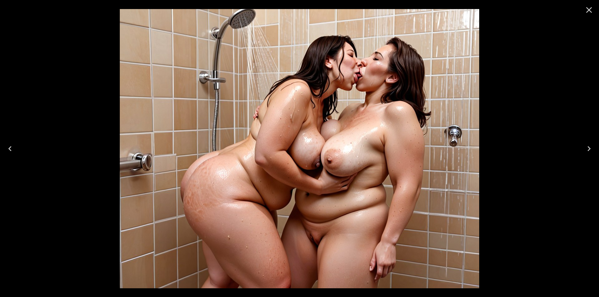
click at [587, 148] on icon "Next" at bounding box center [589, 149] width 10 height 10
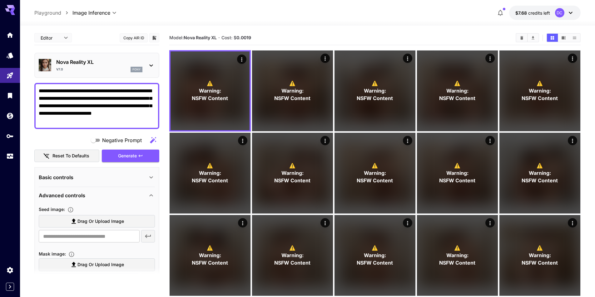
scroll to position [23, 0]
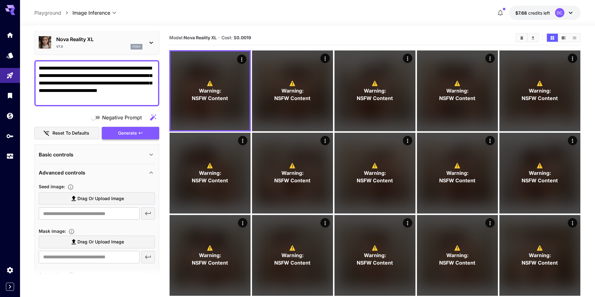
click at [122, 128] on button "Generate" at bounding box center [130, 133] width 57 height 13
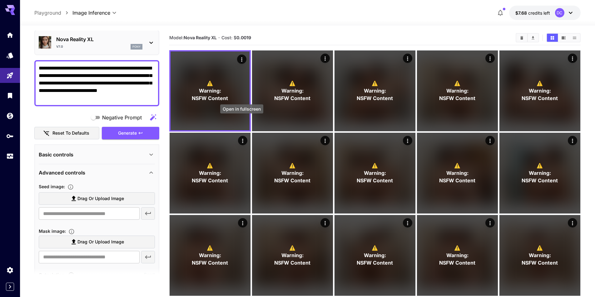
click at [0, 0] on icon "Open in fullscreen" at bounding box center [0, 0] width 0 height 0
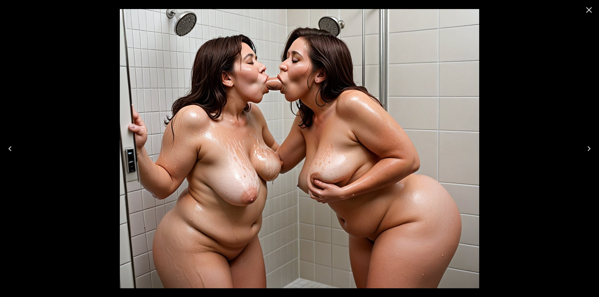
click at [589, 148] on icon "Next" at bounding box center [589, 148] width 3 height 5
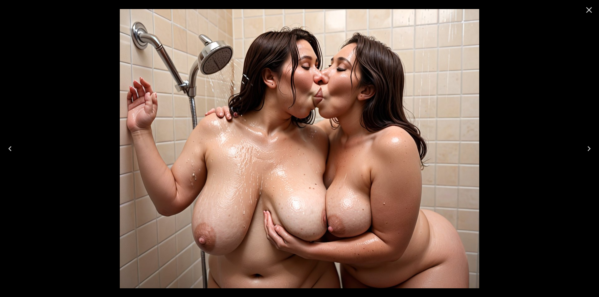
click at [589, 148] on icon "Next" at bounding box center [589, 148] width 3 height 5
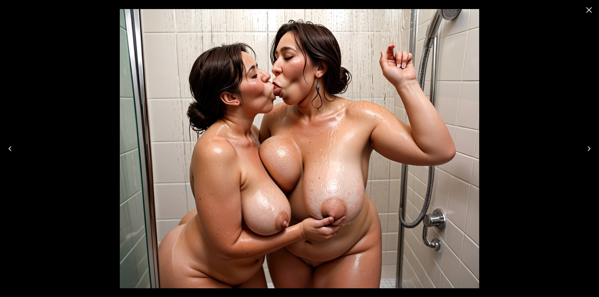
click at [589, 148] on icon "Next" at bounding box center [589, 148] width 3 height 5
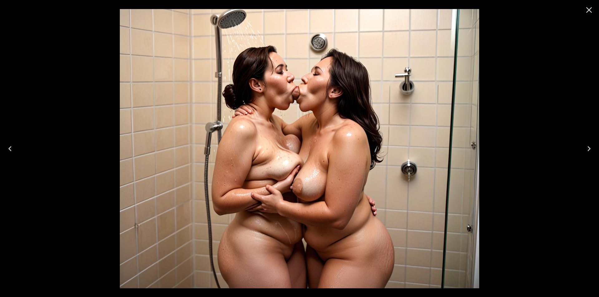
click at [589, 148] on icon "Next" at bounding box center [589, 148] width 3 height 5
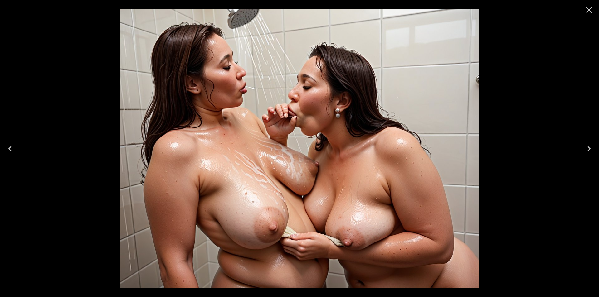
click at [589, 148] on icon "Next" at bounding box center [589, 148] width 3 height 5
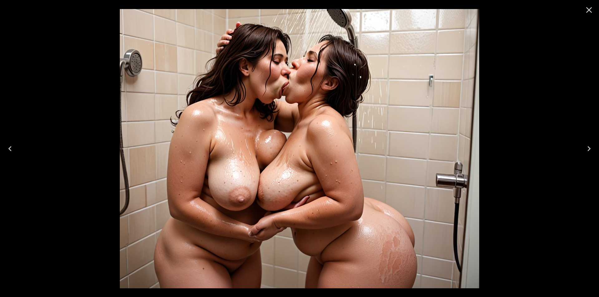
click at [589, 148] on icon "Next" at bounding box center [589, 148] width 3 height 5
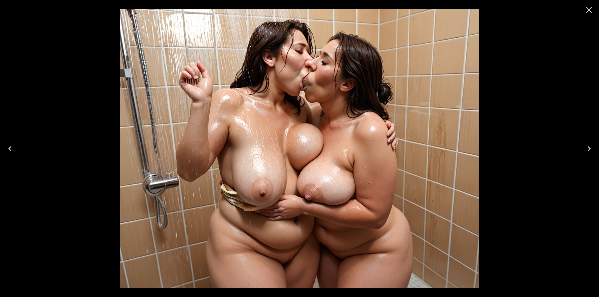
click at [589, 148] on icon "Next" at bounding box center [589, 148] width 3 height 5
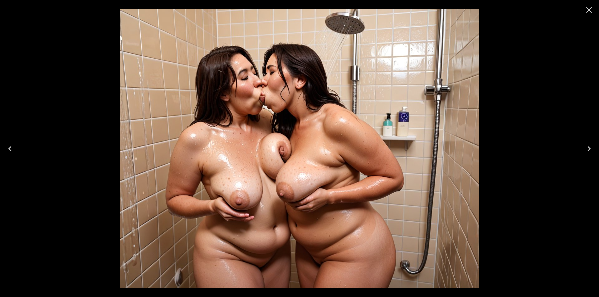
click at [589, 148] on icon "Next" at bounding box center [589, 148] width 3 height 5
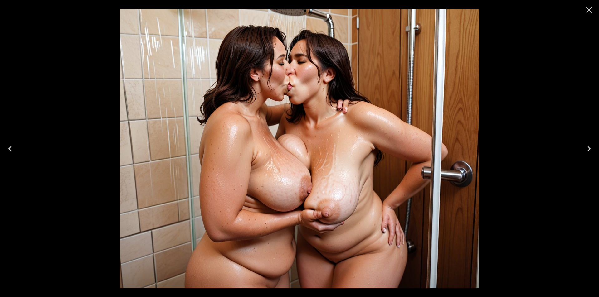
click at [589, 148] on icon "Next" at bounding box center [589, 148] width 3 height 5
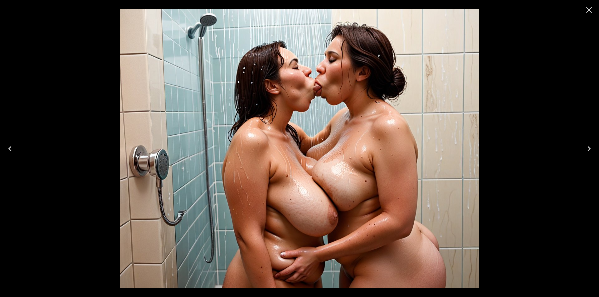
click at [589, 148] on icon "Next" at bounding box center [589, 148] width 3 height 5
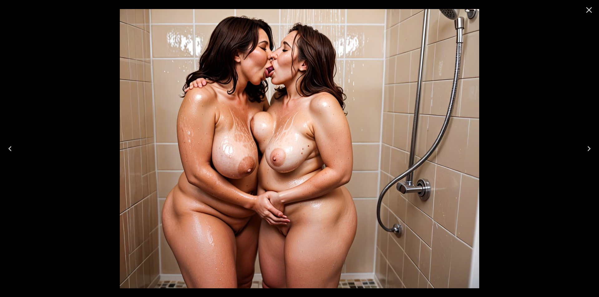
click at [589, 148] on icon "Next" at bounding box center [589, 148] width 3 height 5
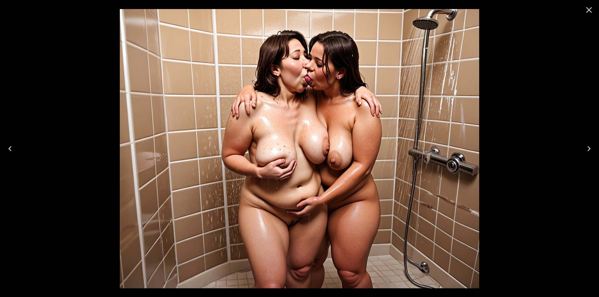
click at [589, 148] on icon "Next" at bounding box center [589, 148] width 3 height 5
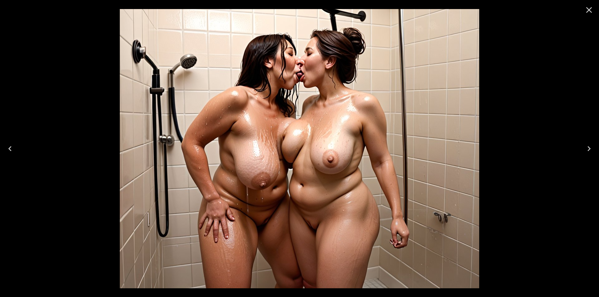
click at [588, 148] on icon "Next" at bounding box center [589, 149] width 10 height 10
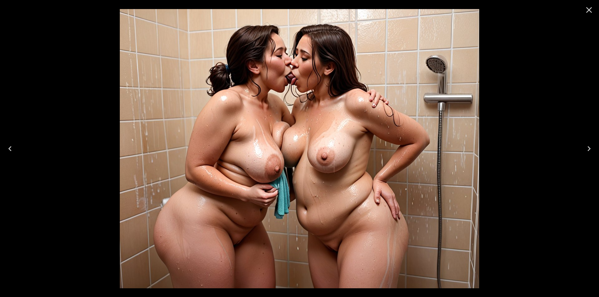
click at [588, 148] on icon "Next" at bounding box center [589, 149] width 10 height 10
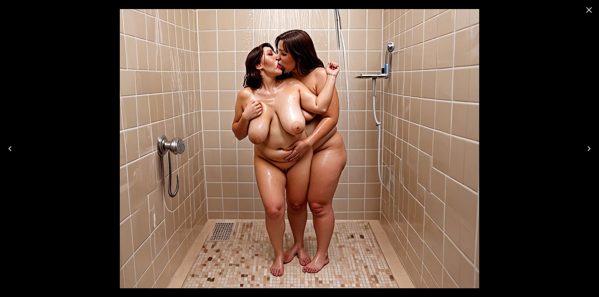
click at [588, 148] on icon "Next" at bounding box center [589, 149] width 10 height 10
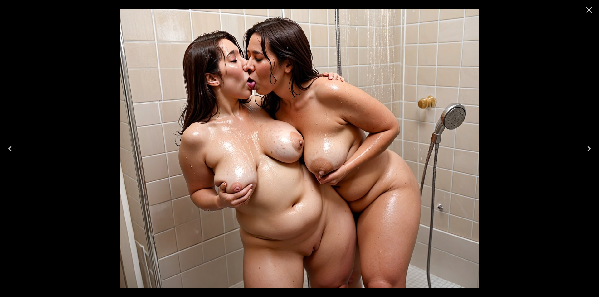
click at [588, 148] on icon "Next" at bounding box center [589, 149] width 10 height 10
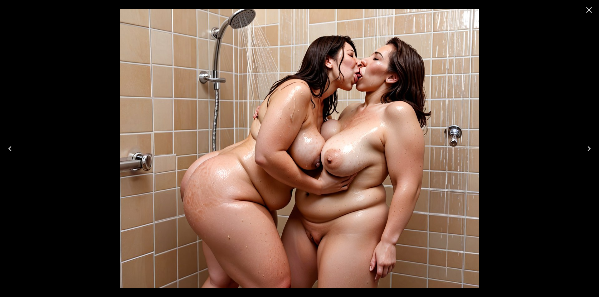
click at [588, 148] on icon "Next" at bounding box center [589, 149] width 10 height 10
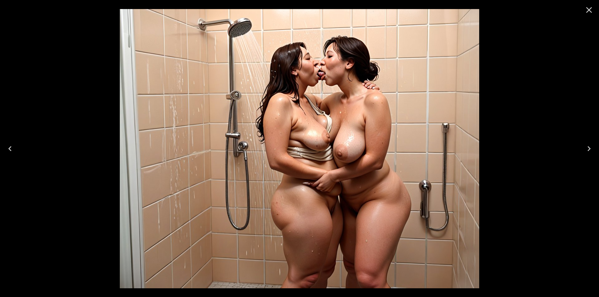
click at [588, 148] on icon "Next" at bounding box center [589, 149] width 10 height 10
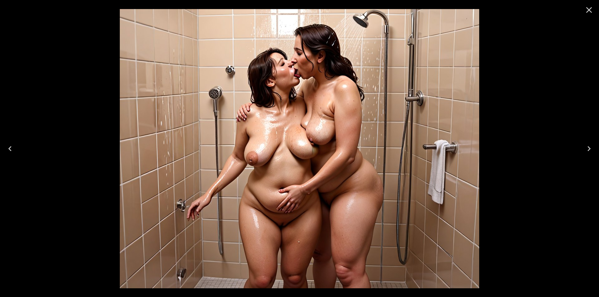
click at [589, 8] on icon "Close" at bounding box center [589, 10] width 10 height 10
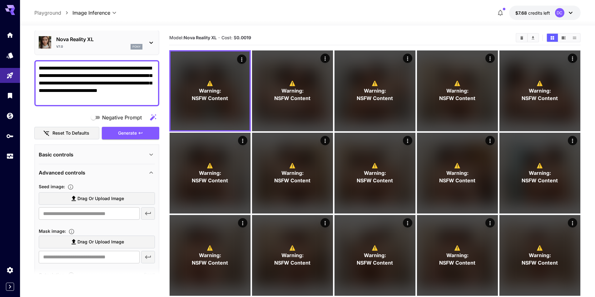
click at [78, 81] on textarea "**********" at bounding box center [97, 83] width 116 height 37
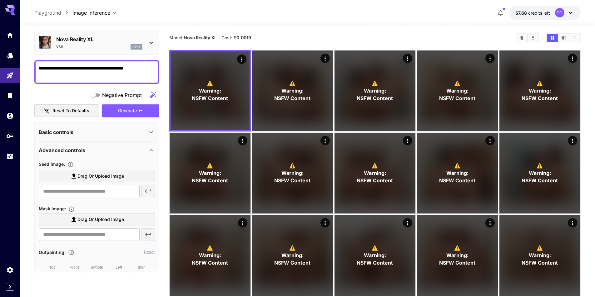
type textarea "**********"
